Goal: Transaction & Acquisition: Subscribe to service/newsletter

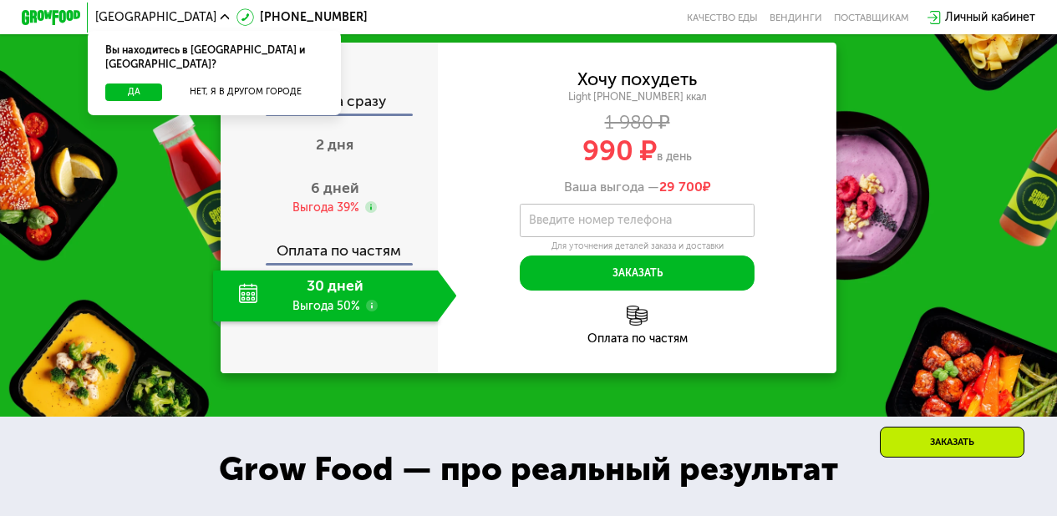
scroll to position [1424, 0]
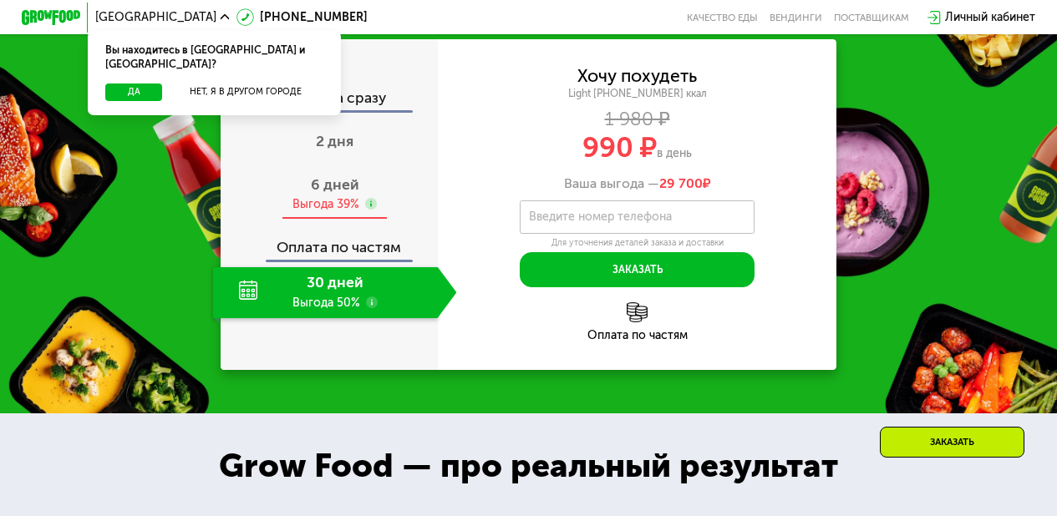
click at [338, 194] on span "6 дней" at bounding box center [335, 184] width 48 height 18
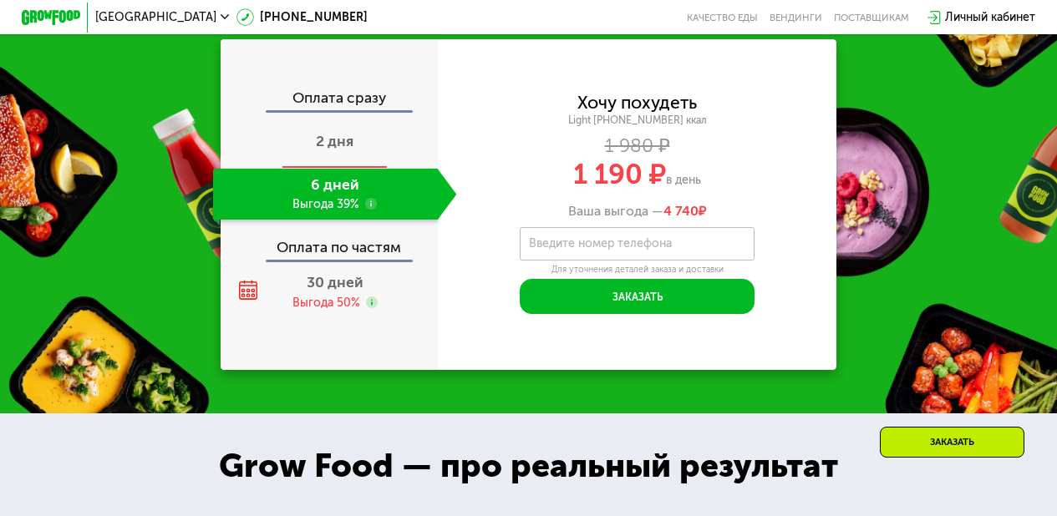
click at [336, 150] on span "2 дня" at bounding box center [335, 141] width 38 height 18
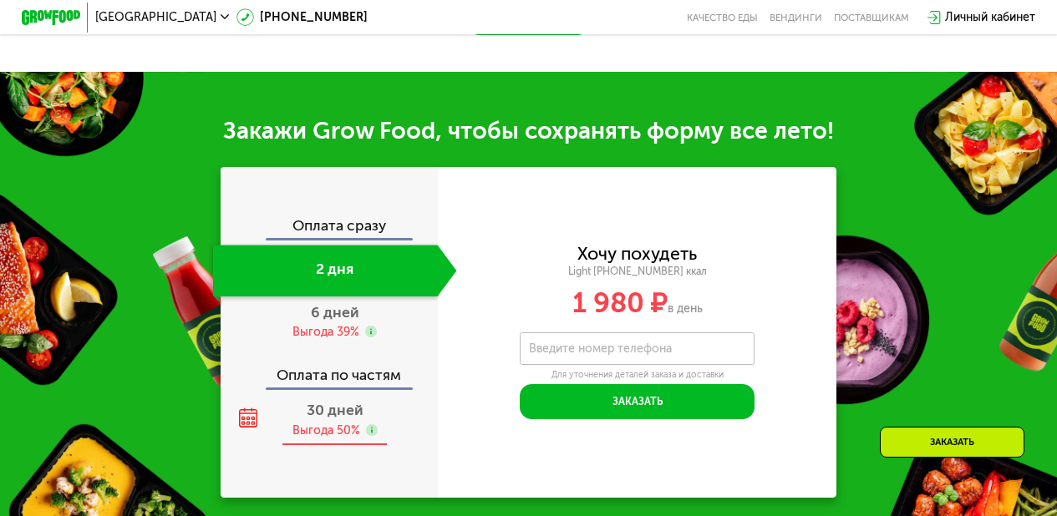
click at [342, 424] on div "30 дней Выгода 50%" at bounding box center [335, 420] width 244 height 51
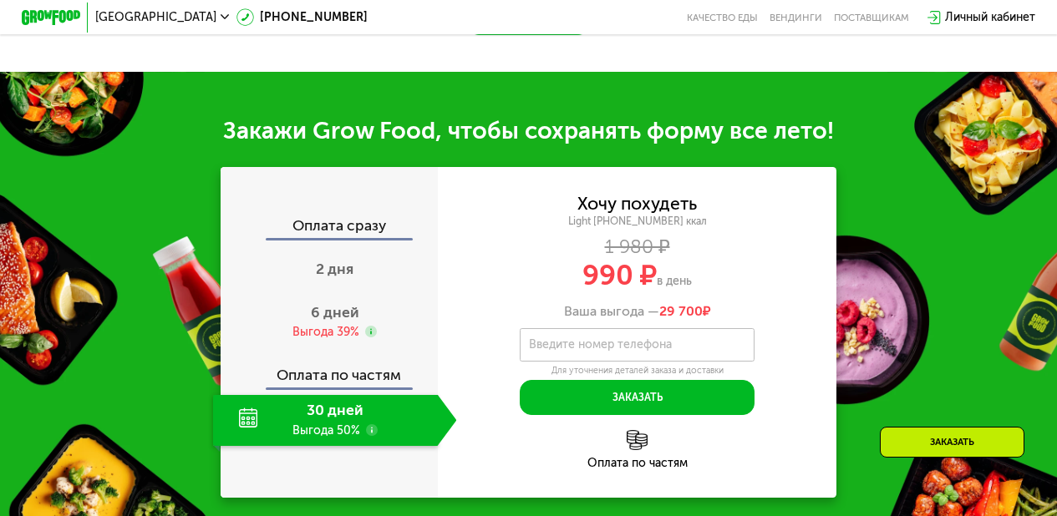
click at [985, 304] on div "Закажи Grow Food, чтобы сохранять форму все лето! Оплата сразу 2 дня 6 дней Выг…" at bounding box center [528, 307] width 1057 height 470
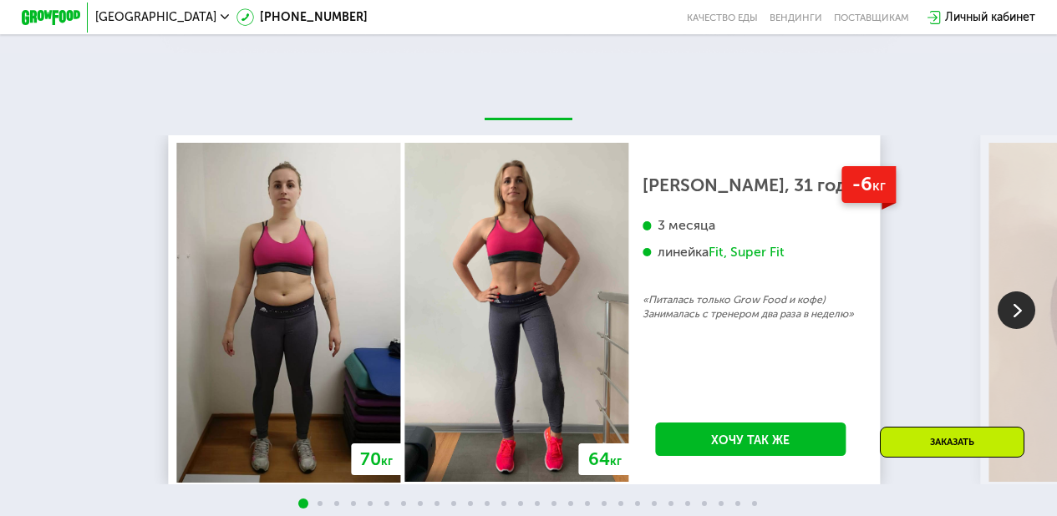
scroll to position [2457, 0]
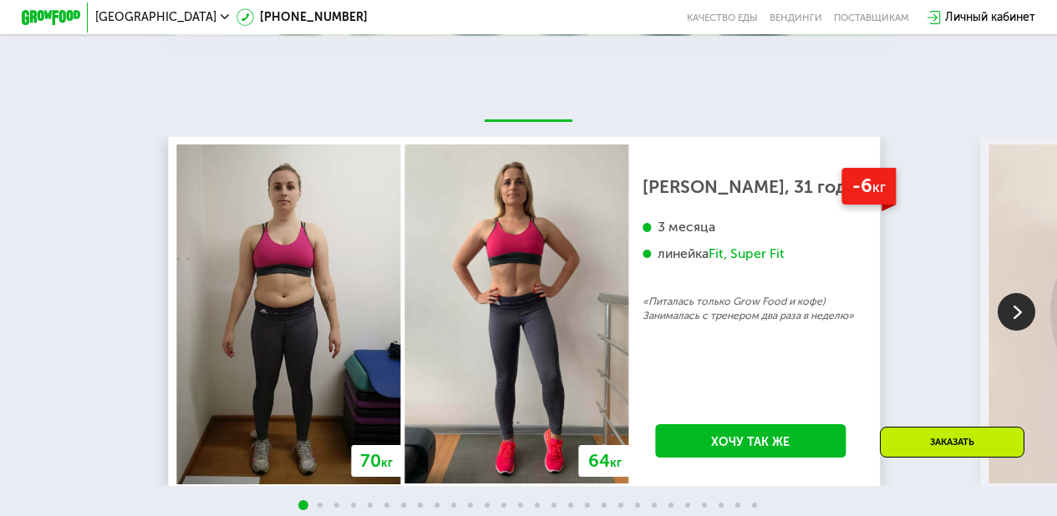
click at [1016, 323] on img at bounding box center [1017, 312] width 38 height 38
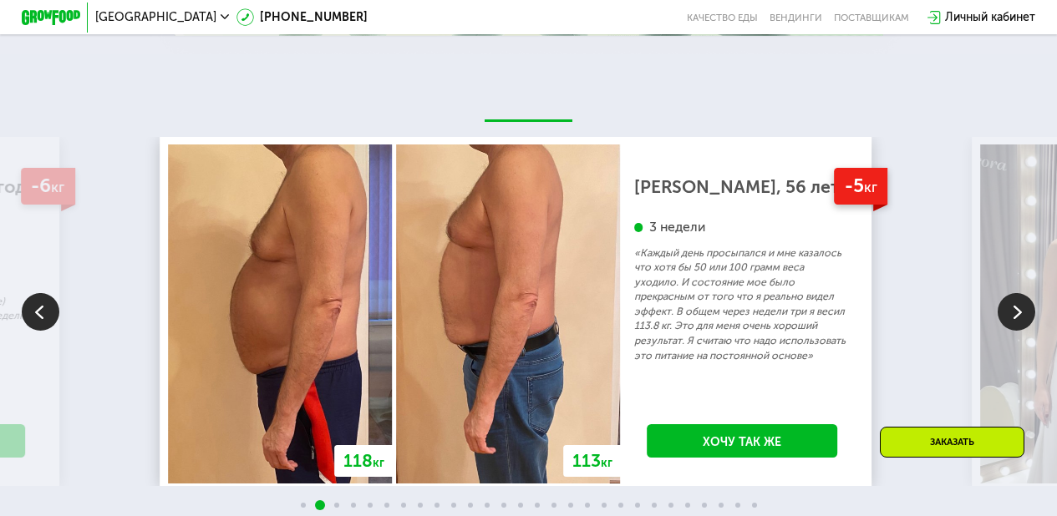
click at [1014, 318] on img at bounding box center [1017, 312] width 38 height 38
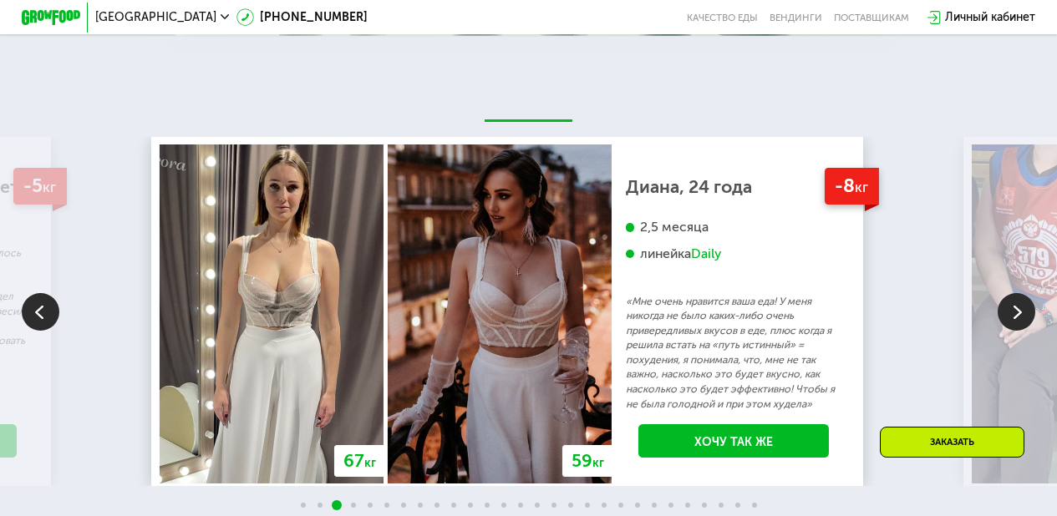
click at [1003, 320] on img at bounding box center [1017, 312] width 38 height 38
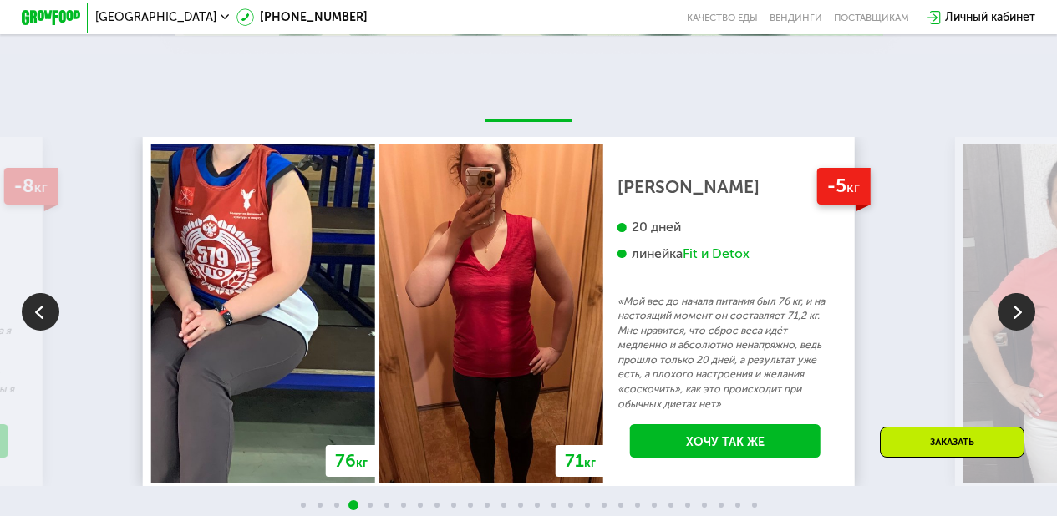
click at [1034, 324] on img at bounding box center [1017, 312] width 38 height 38
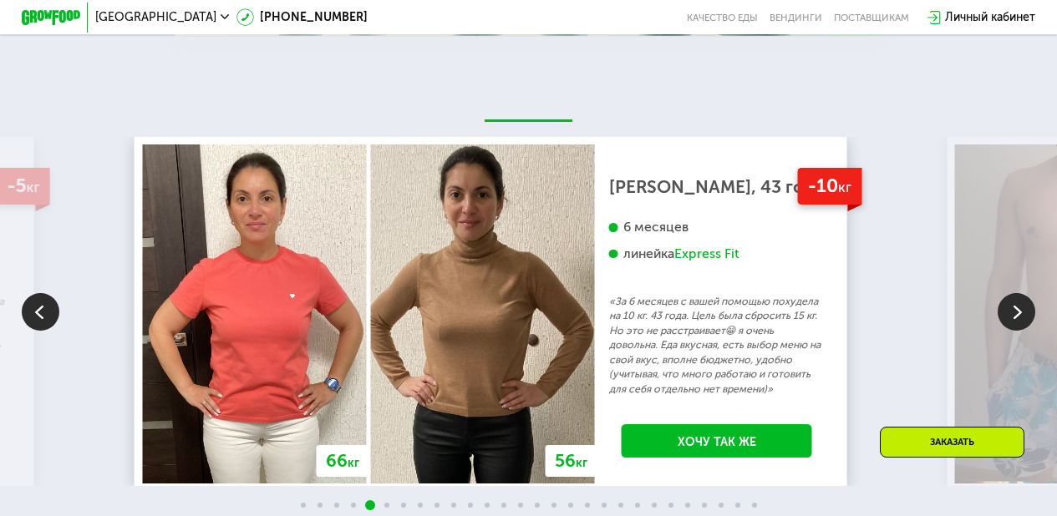
click at [1010, 330] on img at bounding box center [1017, 312] width 38 height 38
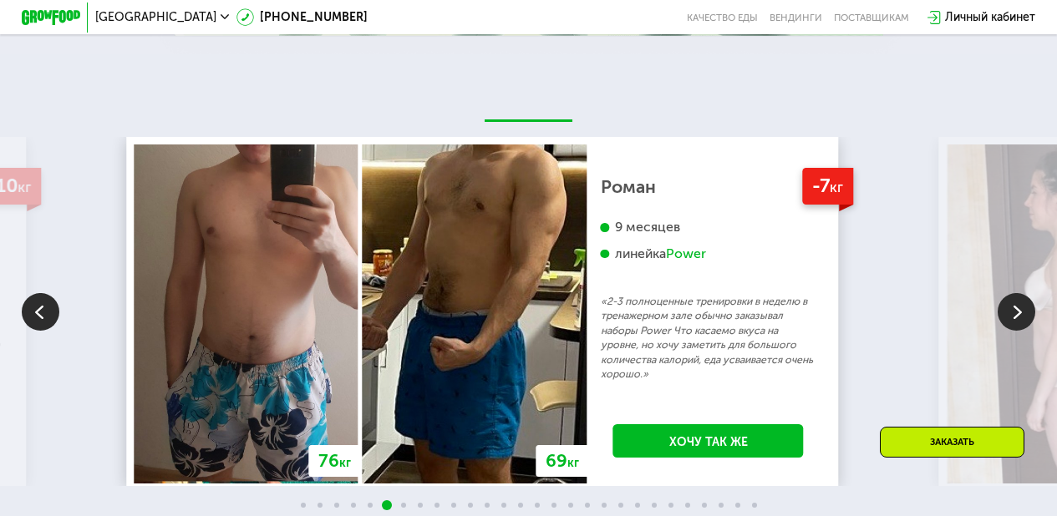
click at [1010, 330] on img at bounding box center [1017, 312] width 38 height 38
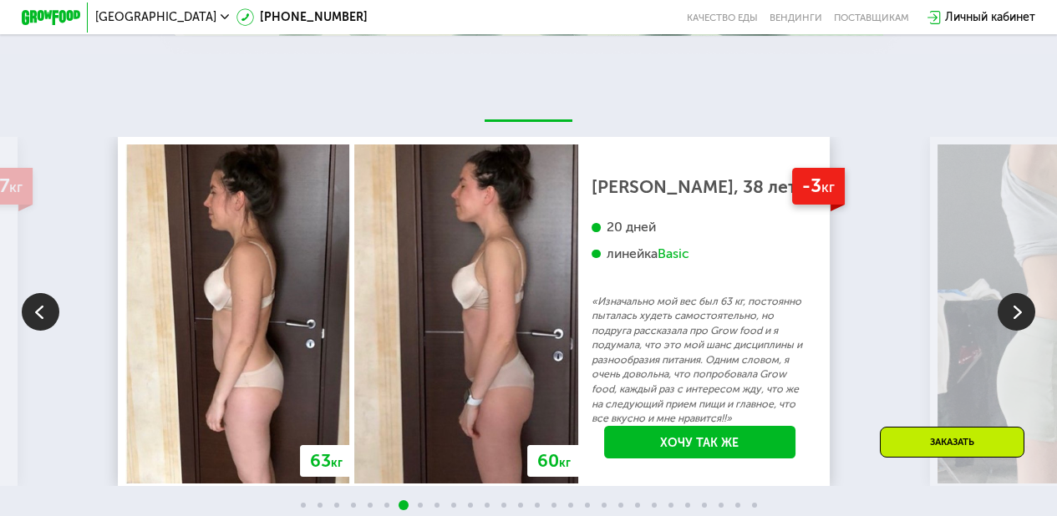
click at [1010, 330] on img at bounding box center [1017, 312] width 38 height 38
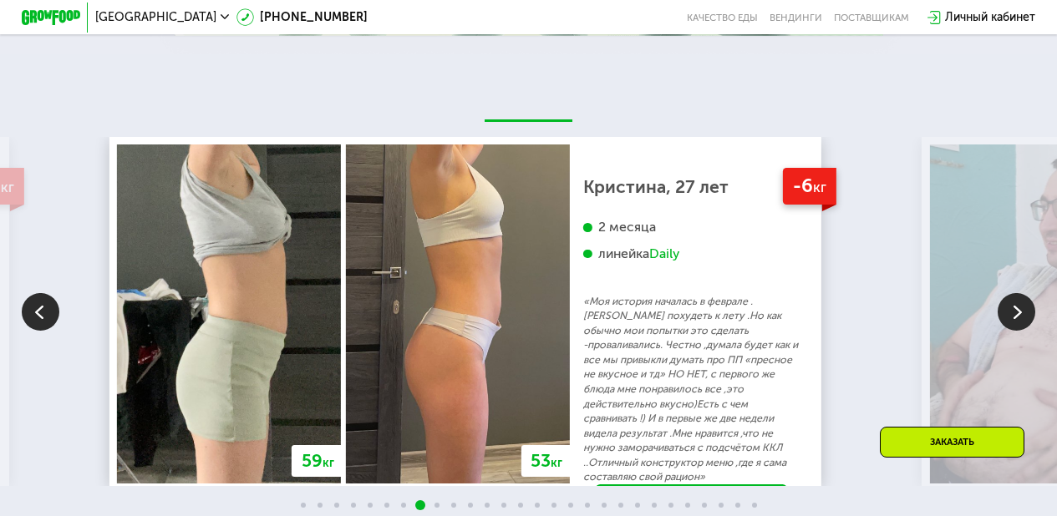
click at [1010, 330] on img at bounding box center [1017, 312] width 38 height 38
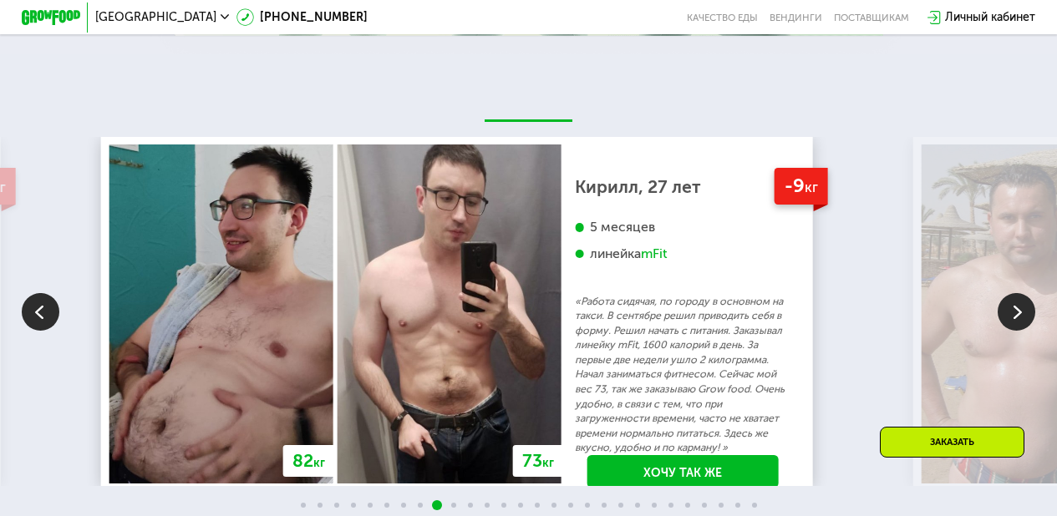
click at [1010, 330] on img at bounding box center [1017, 312] width 38 height 38
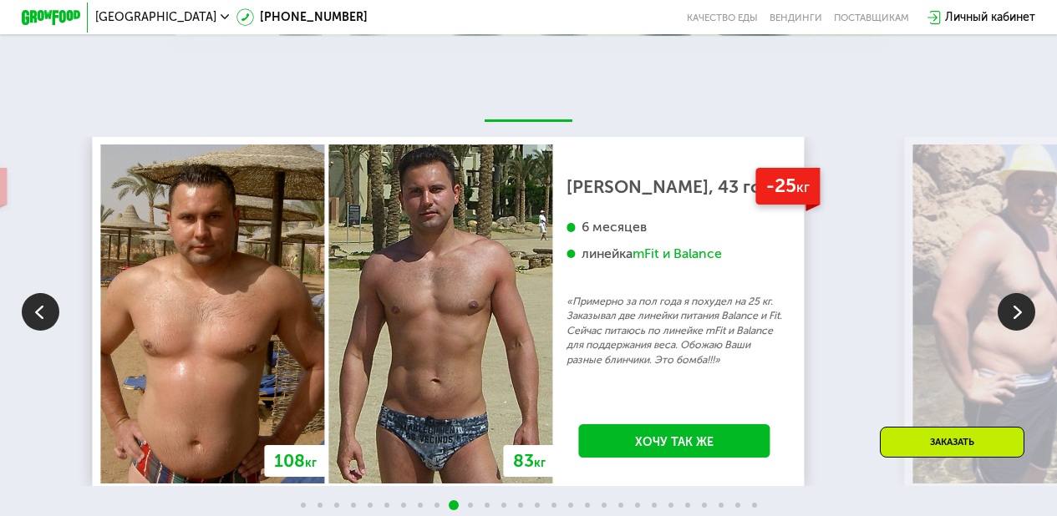
click at [1009, 324] on img at bounding box center [1017, 312] width 38 height 38
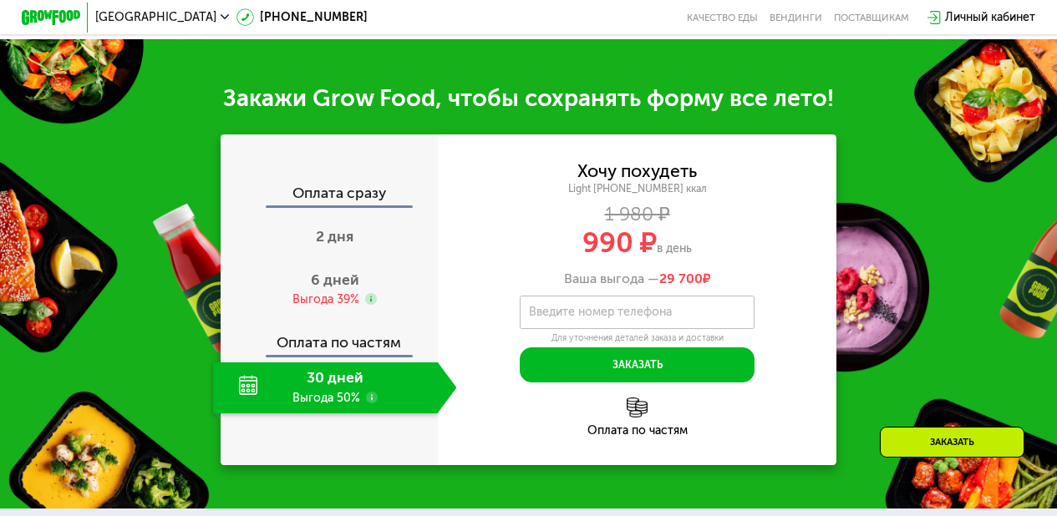
scroll to position [1352, 0]
